Goal: Task Accomplishment & Management: Use online tool/utility

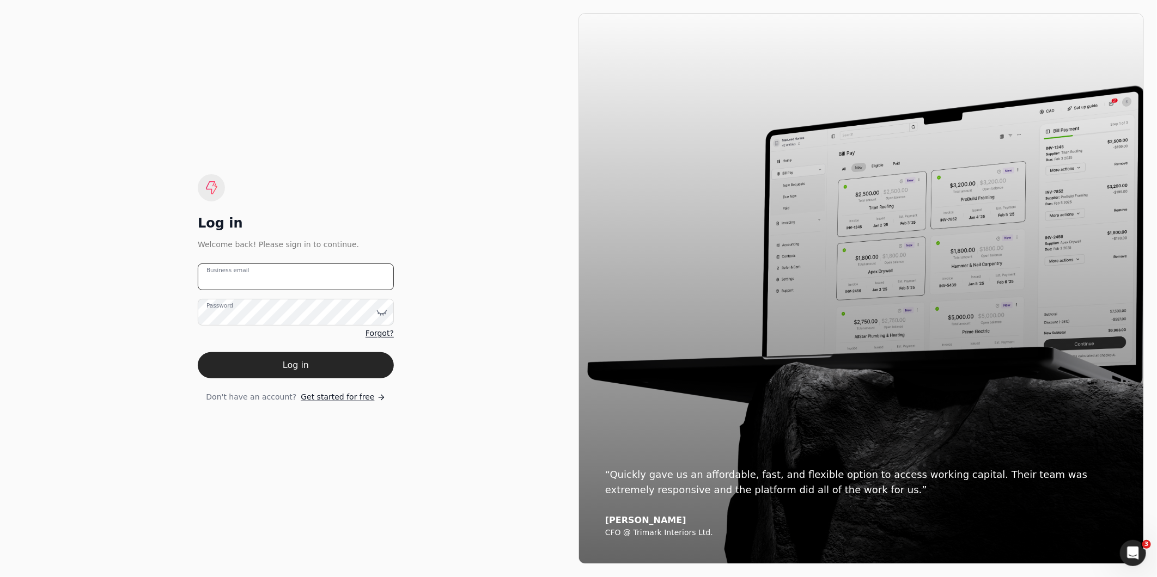
click at [333, 284] on email "Business email" at bounding box center [296, 277] width 196 height 27
type email "[EMAIL_ADDRESS][DOMAIN_NAME]"
click at [198, 352] on button "Log in" at bounding box center [296, 365] width 196 height 26
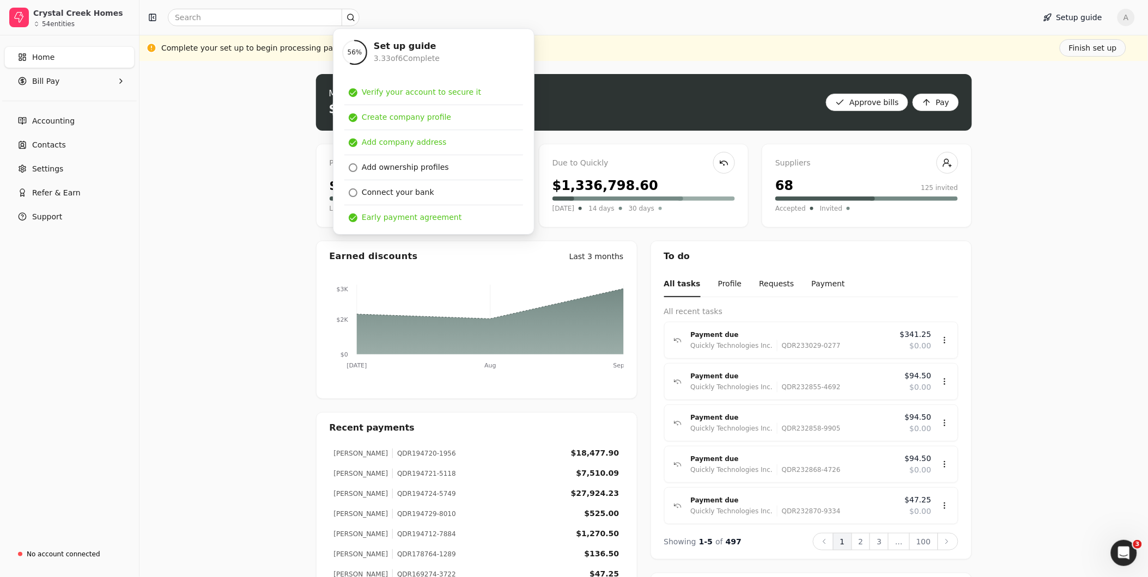
click at [694, 25] on div at bounding box center [585, 17] width 882 height 17
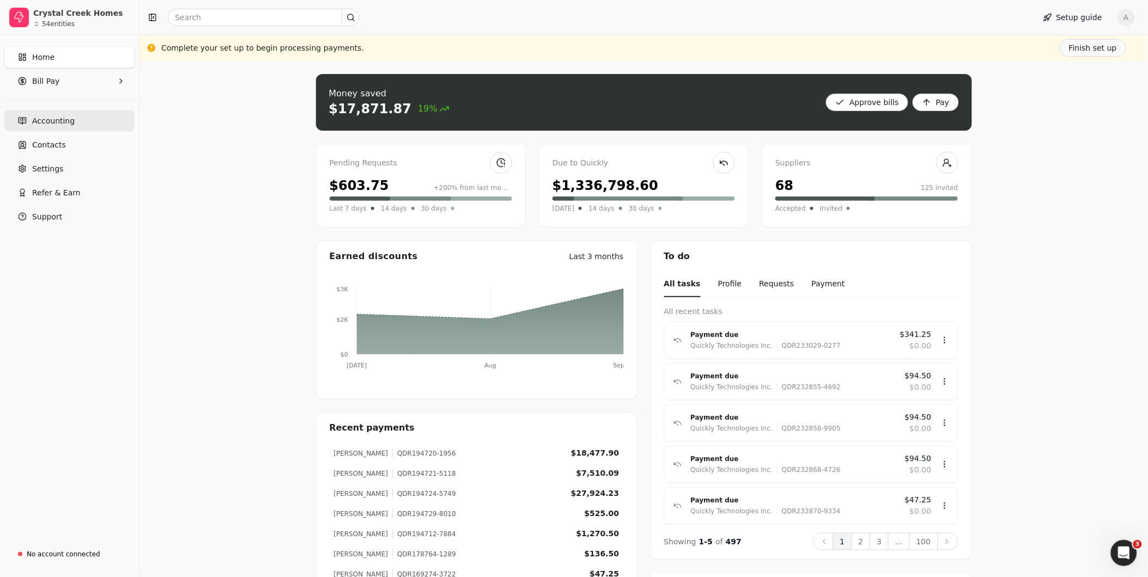
drag, startPoint x: 53, startPoint y: 122, endPoint x: 51, endPoint y: 129, distance: 6.9
click at [53, 122] on span "Accounting" at bounding box center [53, 120] width 42 height 11
click at [41, 77] on span "Bill Pay" at bounding box center [45, 81] width 27 height 11
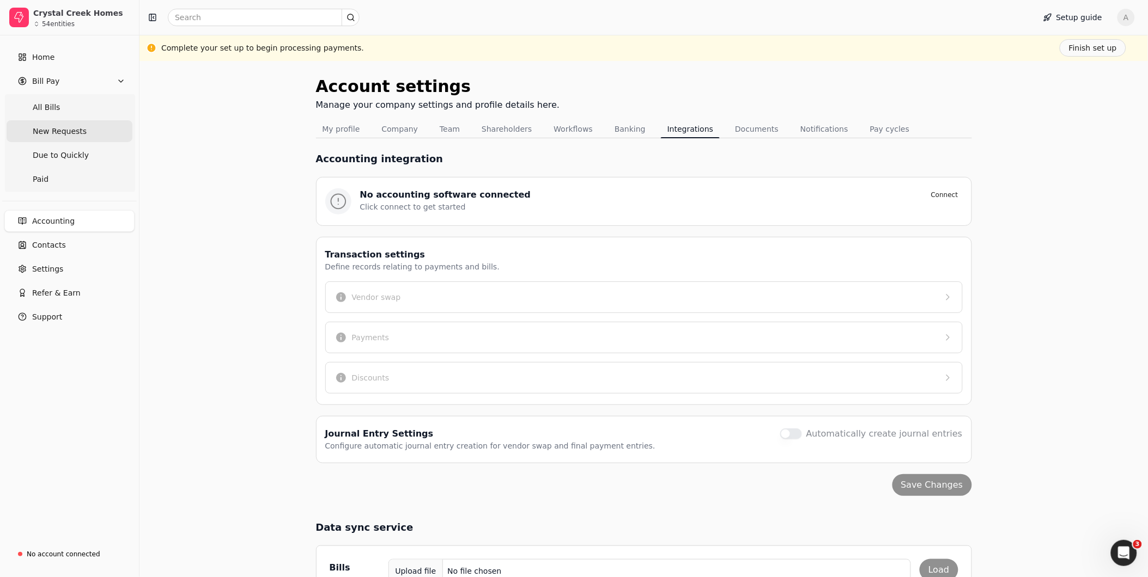
click at [52, 130] on span "New Requests" at bounding box center [60, 131] width 54 height 11
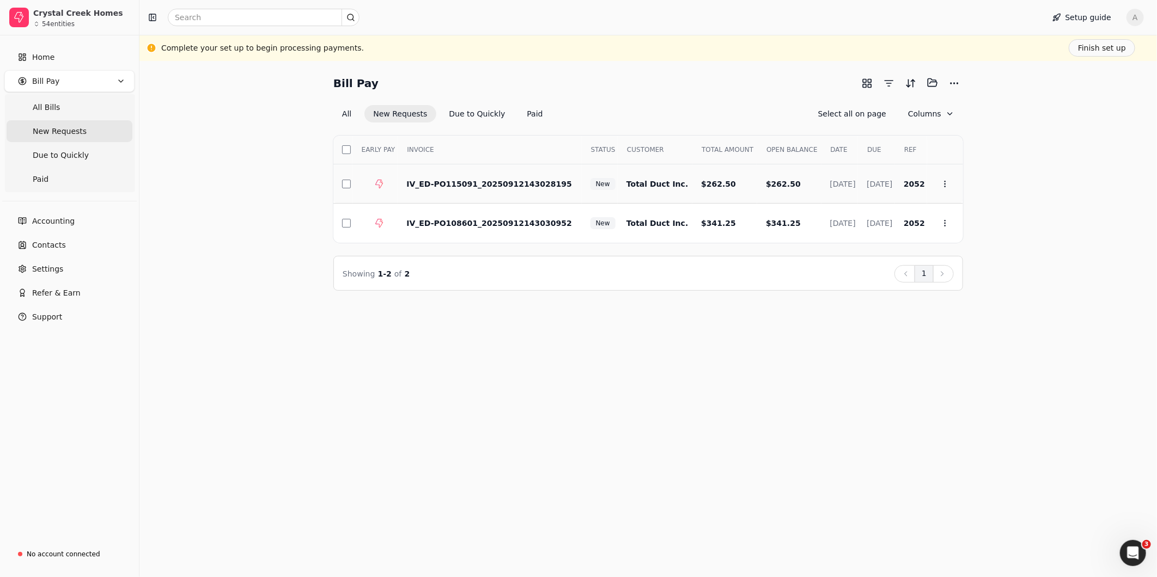
click at [350, 181] on div at bounding box center [347, 184] width 10 height 9
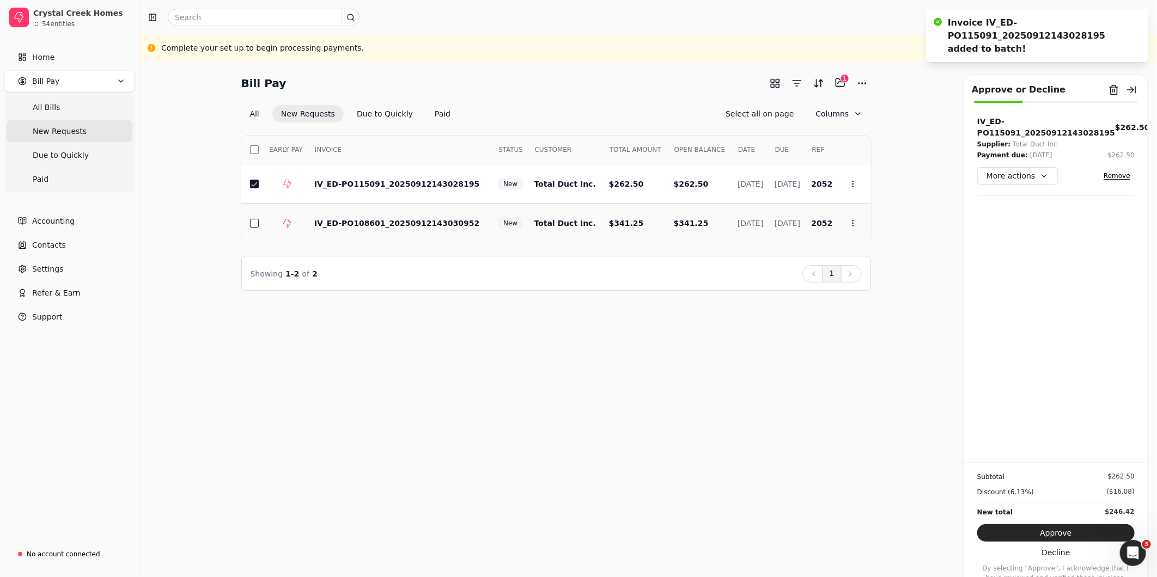
click at [254, 222] on button "button" at bounding box center [254, 223] width 9 height 9
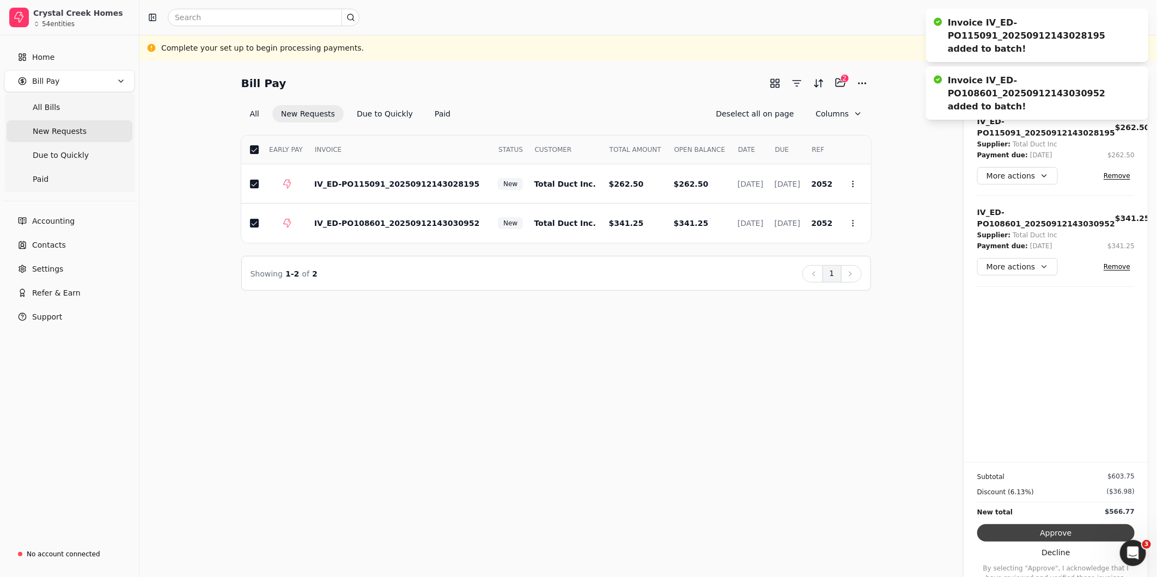
click at [1026, 532] on button "Approve" at bounding box center [1055, 533] width 157 height 17
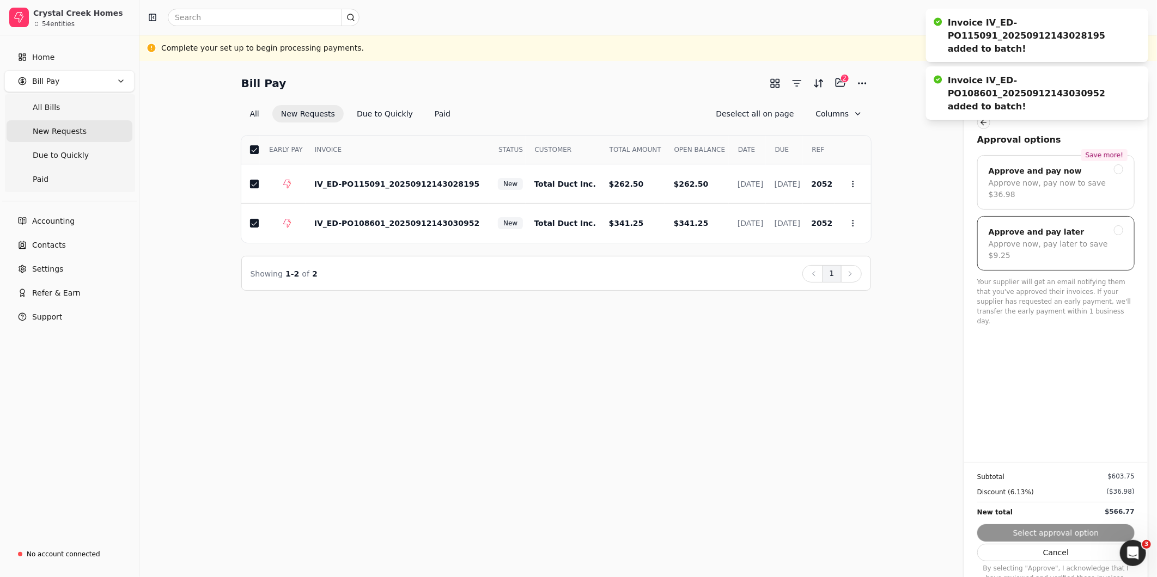
click at [1041, 239] on div "Approve now, pay later to save $9.25" at bounding box center [1056, 250] width 135 height 23
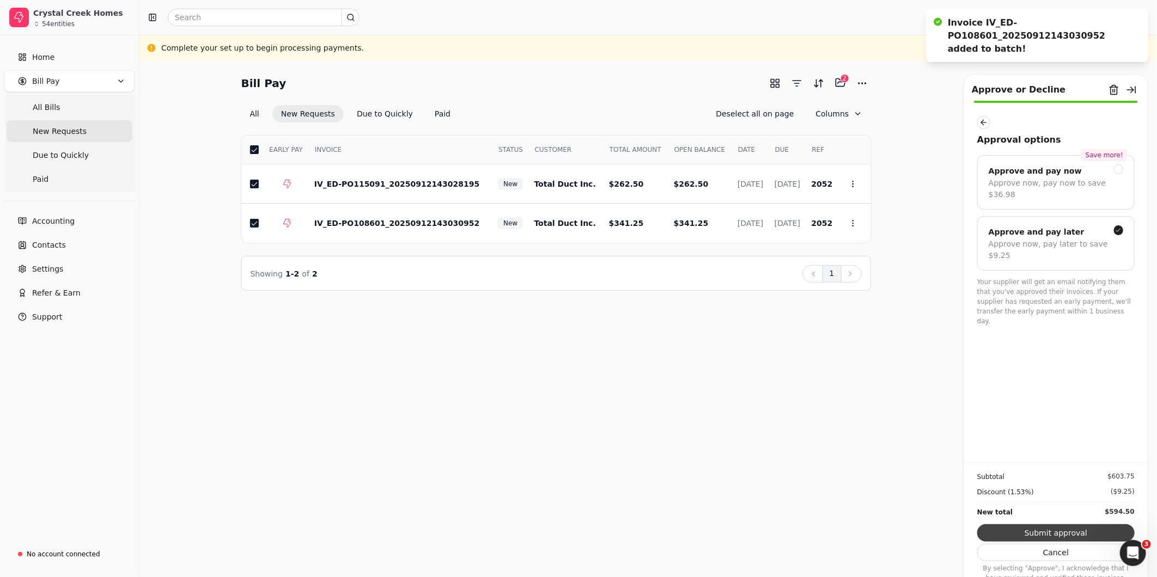
click at [1066, 534] on button "Submit approval" at bounding box center [1055, 533] width 157 height 17
